Goal: Communication & Community: Answer question/provide support

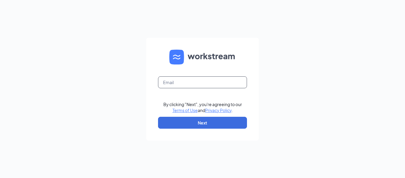
click at [196, 84] on input "text" at bounding box center [202, 82] width 89 height 12
type input "meesa.oshanka0379@waxcenter.com"
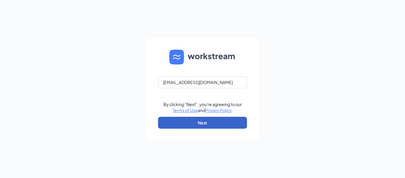
click at [194, 121] on button "Next" at bounding box center [202, 123] width 89 height 12
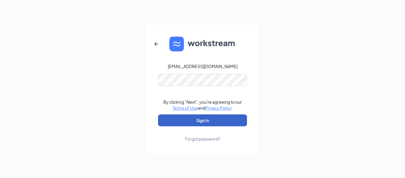
click at [197, 118] on button "Sign In" at bounding box center [202, 120] width 89 height 12
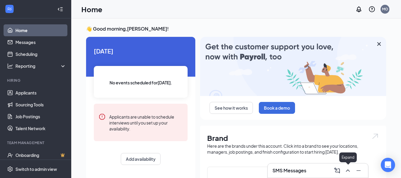
click at [349, 171] on icon "ChevronUp" at bounding box center [348, 170] width 4 height 2
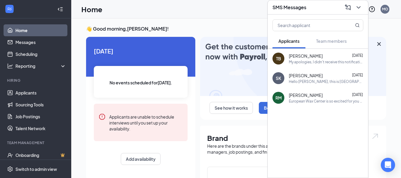
click at [311, 59] on div "My apologies, I didn't receive this notification. Do you have any availability …" at bounding box center [326, 61] width 75 height 5
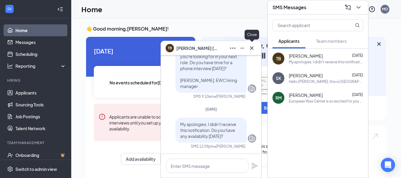
click at [255, 51] on button at bounding box center [251, 47] width 9 height 9
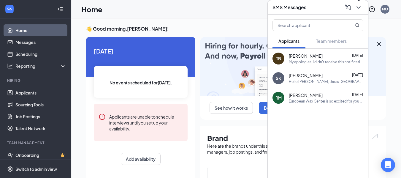
click at [358, 6] on icon "ChevronDown" at bounding box center [358, 7] width 7 height 7
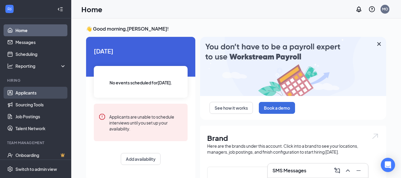
click at [37, 92] on link "Applicants" at bounding box center [40, 93] width 51 height 12
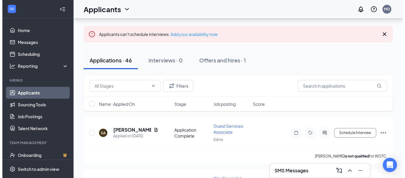
scroll to position [36, 0]
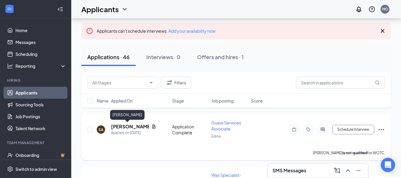
click at [124, 127] on h5 "[PERSON_NAME]" at bounding box center [130, 126] width 38 height 7
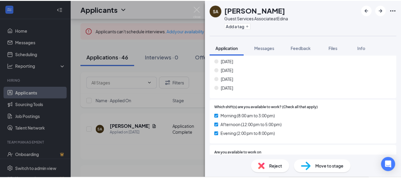
scroll to position [356, 0]
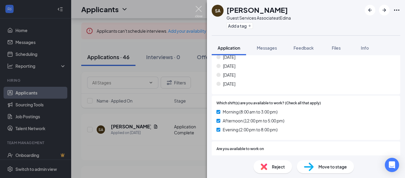
click at [197, 9] on img at bounding box center [198, 12] width 7 height 12
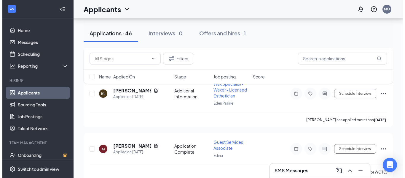
scroll to position [131, 0]
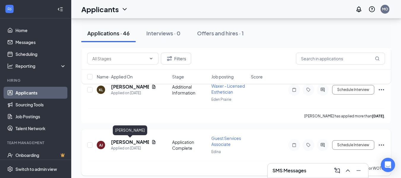
click at [127, 141] on h5 "[PERSON_NAME]" at bounding box center [130, 142] width 38 height 7
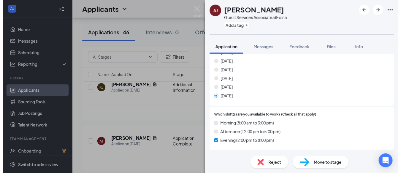
scroll to position [356, 0]
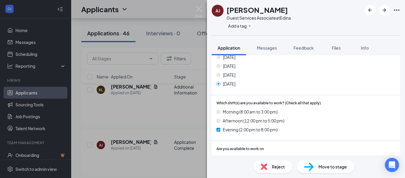
click at [169, 118] on div "[PERSON_NAME] Alaysja [PERSON_NAME] Guest Services Associate at Edina Add a tag…" at bounding box center [202, 89] width 405 height 178
click at [199, 7] on img at bounding box center [198, 12] width 7 height 12
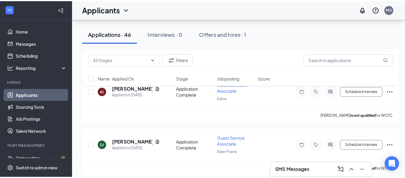
scroll to position [190, 0]
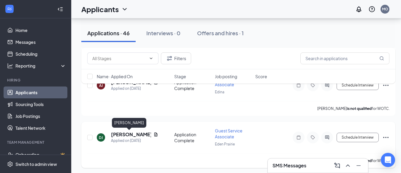
click at [116, 134] on h5 "[PERSON_NAME]" at bounding box center [131, 134] width 40 height 7
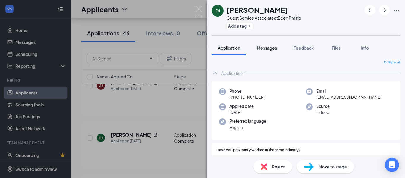
click at [269, 46] on span "Messages" at bounding box center [267, 47] width 20 height 5
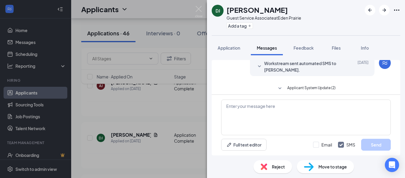
scroll to position [112, 0]
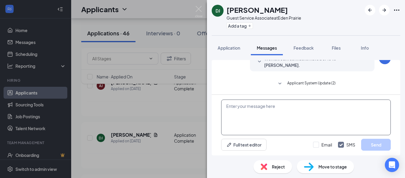
click at [299, 109] on textarea at bounding box center [306, 117] width 170 height 36
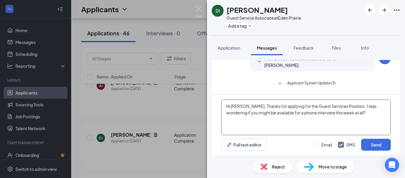
click at [292, 113] on textarea "Hi [PERSON_NAME], Thanks for applying for the Guest Services Position. I was wo…" at bounding box center [306, 117] width 170 height 36
type textarea "Hi [PERSON_NAME], Thanks for applying for the Guest Services Position. I was wo…"
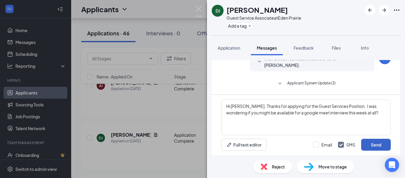
click at [383, 145] on button "Send" at bounding box center [377, 145] width 30 height 12
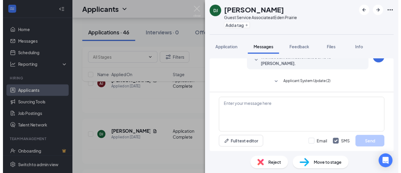
scroll to position [163, 0]
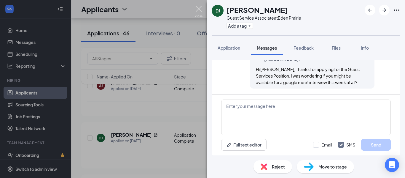
click at [202, 11] on img at bounding box center [198, 12] width 7 height 12
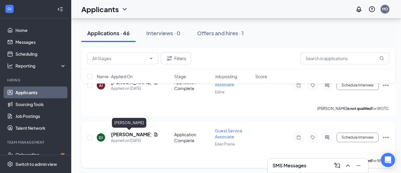
click at [126, 137] on h5 "[PERSON_NAME]" at bounding box center [131, 134] width 40 height 7
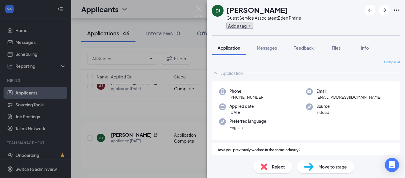
click at [252, 25] on icon "Plus" at bounding box center [250, 26] width 4 height 4
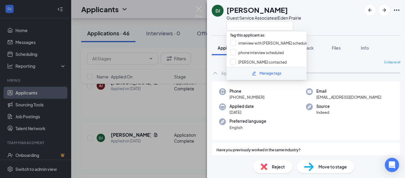
click at [272, 73] on div "Manage tags" at bounding box center [271, 74] width 22 height 6
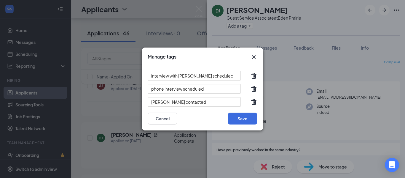
click at [255, 55] on icon "Cross" at bounding box center [254, 56] width 7 height 7
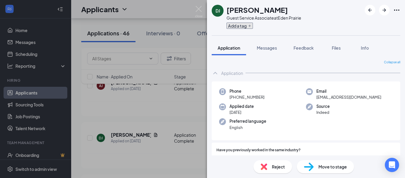
click at [248, 24] on button "Add a tag" at bounding box center [240, 26] width 26 height 6
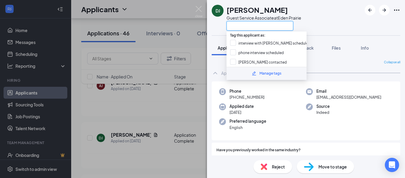
click at [248, 24] on input "text" at bounding box center [260, 25] width 67 height 9
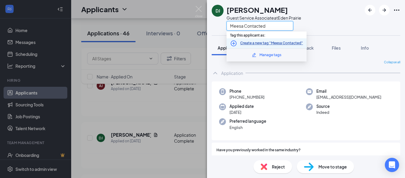
type input "Meesa Contacted"
click at [275, 43] on link "Create a new tag "Meesa Contacted"" at bounding box center [271, 43] width 63 height 6
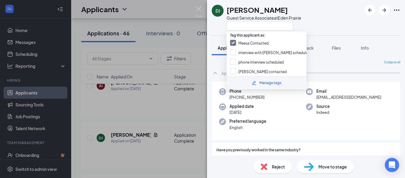
click at [344, 24] on div "DJ [PERSON_NAME] Guest Service Associate at [GEOGRAPHIC_DATA]" at bounding box center [306, 17] width 198 height 35
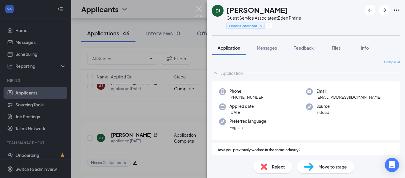
click at [196, 9] on img at bounding box center [198, 12] width 7 height 12
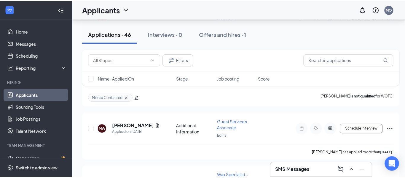
scroll to position [261, 0]
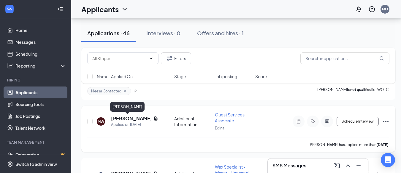
click at [117, 118] on h5 "[PERSON_NAME]" at bounding box center [131, 118] width 40 height 7
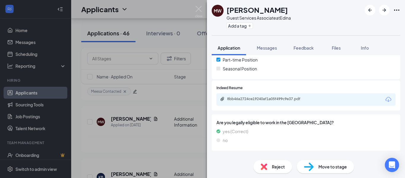
scroll to position [153, 0]
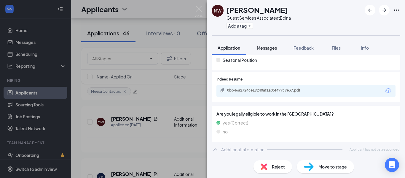
click at [267, 50] on span "Messages" at bounding box center [267, 47] width 20 height 5
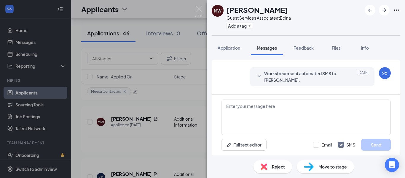
scroll to position [206, 0]
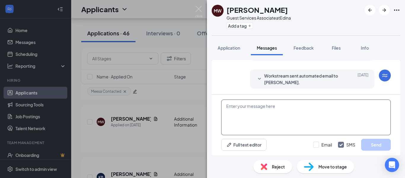
click at [235, 99] on textarea at bounding box center [306, 117] width 170 height 36
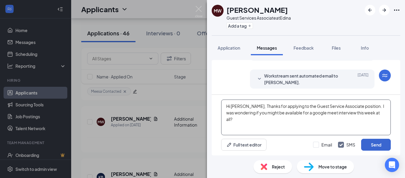
type textarea "Hi [PERSON_NAME], Thanks for applying to the Guest Service Associate position. …"
click at [373, 142] on button "Send" at bounding box center [377, 145] width 30 height 12
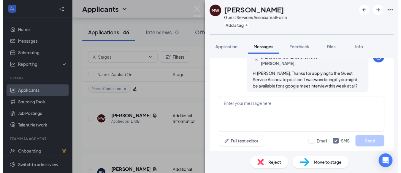
scroll to position [257, 0]
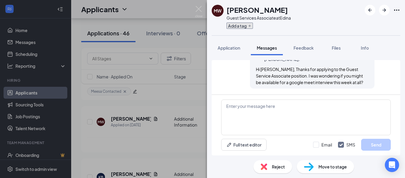
click at [240, 27] on button "Add a tag" at bounding box center [240, 26] width 26 height 6
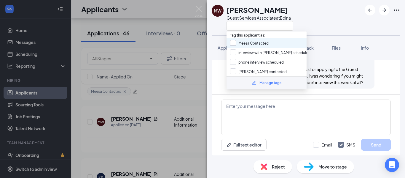
click at [246, 44] on input "Meesa Contacted" at bounding box center [249, 43] width 39 height 7
checkbox input "true"
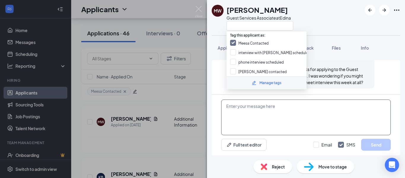
click at [256, 120] on textarea at bounding box center [306, 117] width 170 height 36
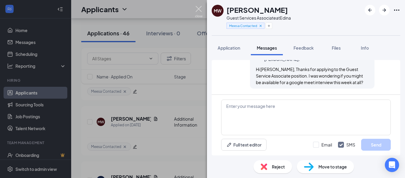
click at [199, 7] on img at bounding box center [198, 12] width 7 height 12
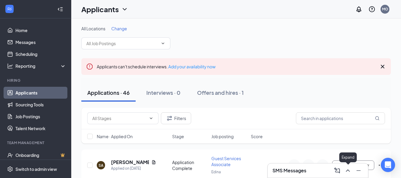
click at [348, 170] on icon "ChevronUp" at bounding box center [348, 170] width 4 height 2
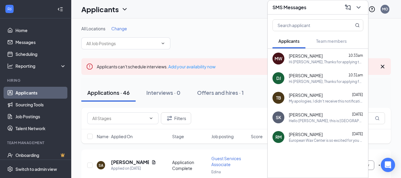
click at [259, 103] on div "Applications · 46 Interviews · 0 Offers and hires · 1" at bounding box center [236, 93] width 310 height 30
click at [362, 5] on icon "ChevronDown" at bounding box center [358, 7] width 7 height 7
